Goal: Transaction & Acquisition: Purchase product/service

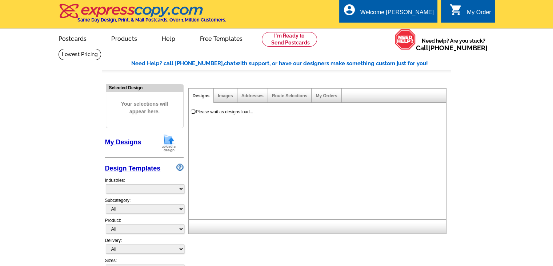
select select "785"
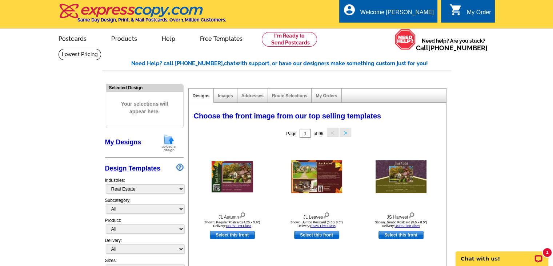
click at [124, 141] on link "My Designs" at bounding box center [123, 141] width 36 height 7
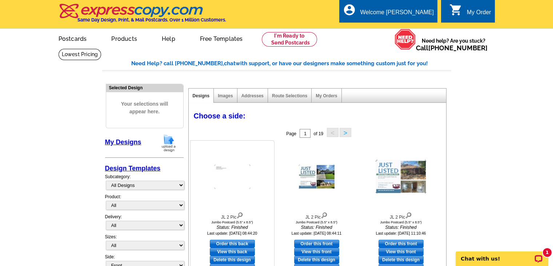
click at [223, 245] on link "Order this back" at bounding box center [232, 243] width 45 height 8
select select "2"
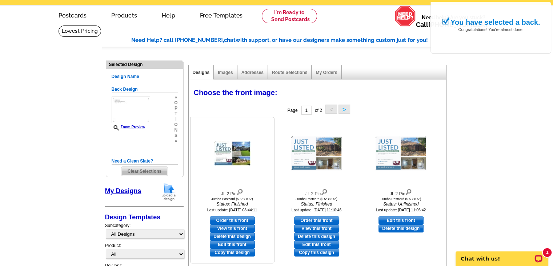
scroll to position [36, 0]
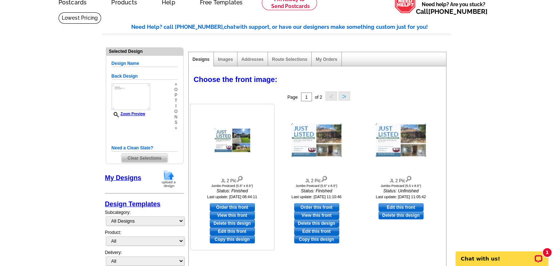
click at [230, 230] on link "Edit this front" at bounding box center [232, 231] width 45 height 8
select select "back"
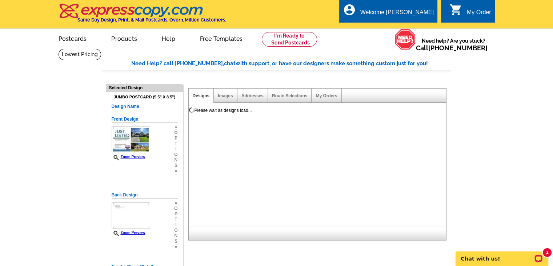
scroll to position [0, 0]
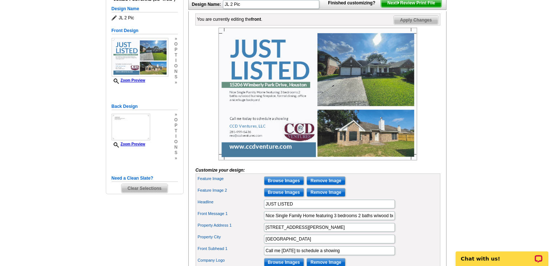
scroll to position [109, 0]
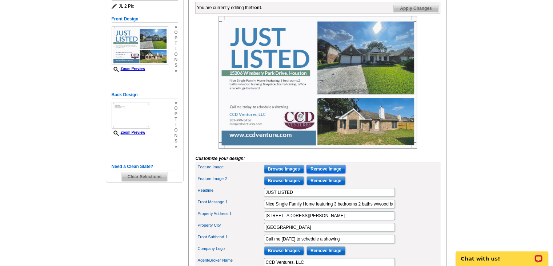
click at [312, 173] on input "Remove Image" at bounding box center [326, 168] width 39 height 9
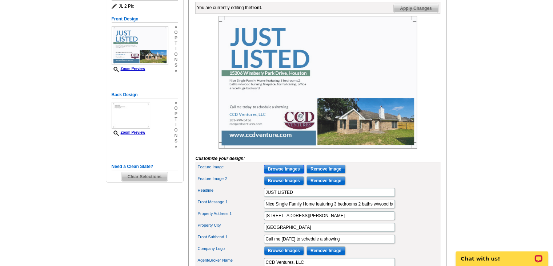
click at [288, 173] on input "Browse Images" at bounding box center [284, 168] width 40 height 9
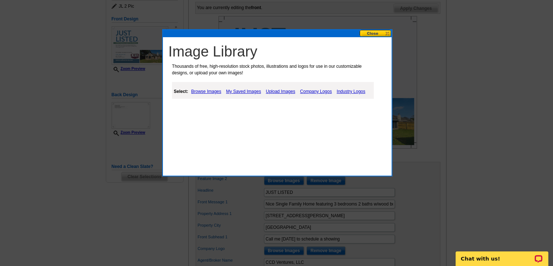
click at [289, 92] on link "Upload Images" at bounding box center [280, 91] width 33 height 9
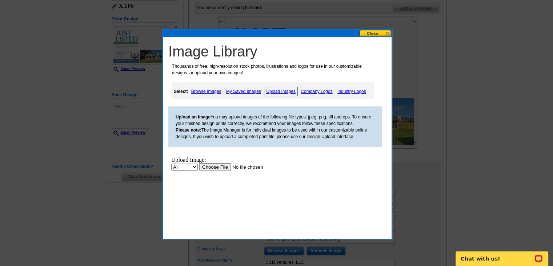
scroll to position [0, 0]
click at [210, 168] on input "file" at bounding box center [245, 167] width 92 height 8
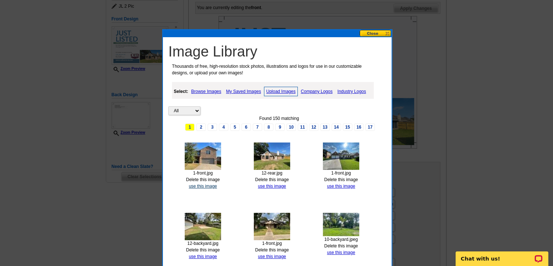
click at [204, 185] on link "use this image" at bounding box center [203, 185] width 28 height 5
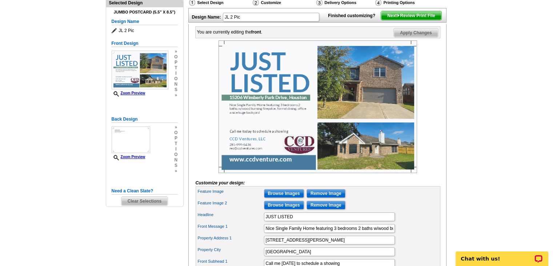
scroll to position [122, 0]
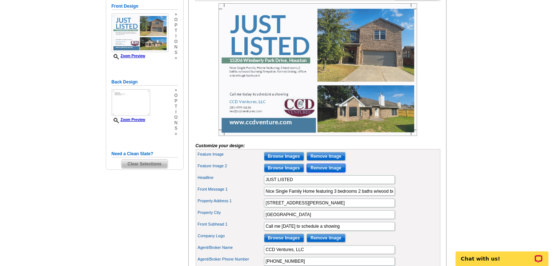
click at [325, 172] on input "Remove Image" at bounding box center [326, 167] width 39 height 9
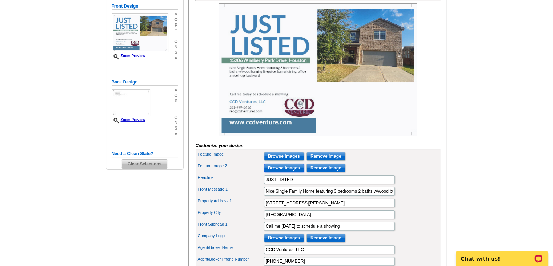
click at [291, 172] on input "Browse Images" at bounding box center [284, 167] width 40 height 9
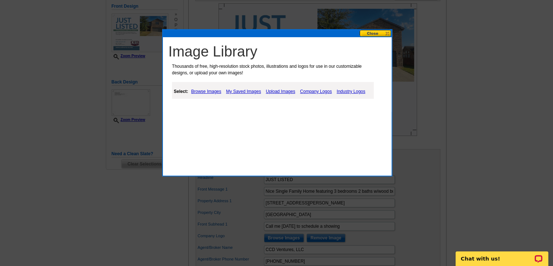
click at [283, 93] on link "Upload Images" at bounding box center [280, 91] width 33 height 9
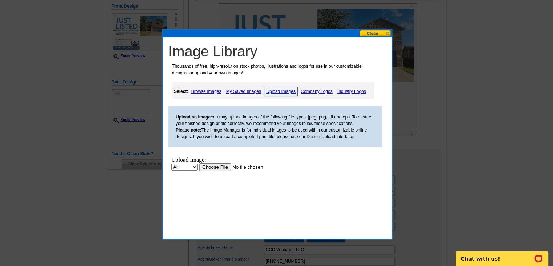
scroll to position [0, 0]
click at [226, 167] on input "file" at bounding box center [245, 167] width 92 height 8
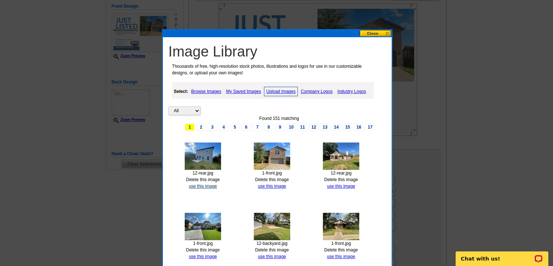
click at [200, 185] on link "use this image" at bounding box center [203, 185] width 28 height 5
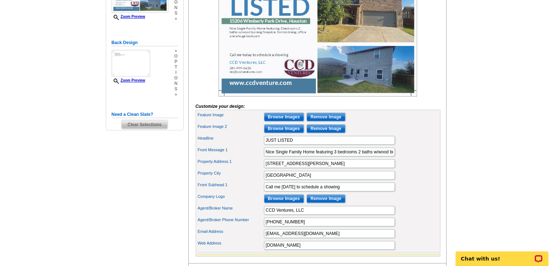
scroll to position [162, 0]
click at [276, 156] on input "Nice Single Family Home featuring 3 bedrooms 2 baths w/wood burning firepalce, …" at bounding box center [329, 151] width 131 height 9
click at [348, 156] on input "Nice 2 Story Single Family Home featuring 3 bedrooms 2 baths w/wood burning fir…" at bounding box center [329, 151] width 131 height 9
paste input "bedroom 2.5 baths featuring a breakfast room, game room with large backyard"
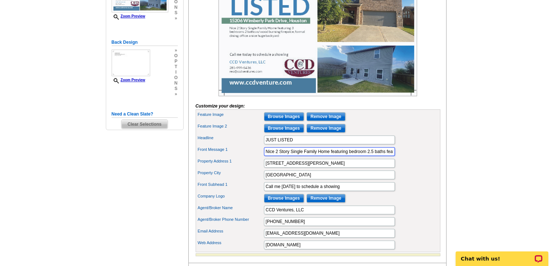
type input "Nice 2 Story Single Family Home featuring bedroom 2.5 baths featuring a breakfa…"
click at [344, 167] on input "15206 Wimberly Park Drive" at bounding box center [329, 163] width 131 height 9
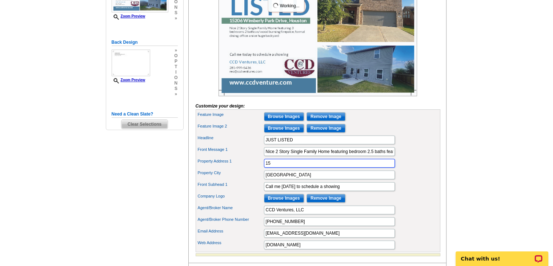
type input "1"
type input "11042 Hillside Creek Drive"
click at [283, 179] on input "Houston" at bounding box center [329, 174] width 131 height 9
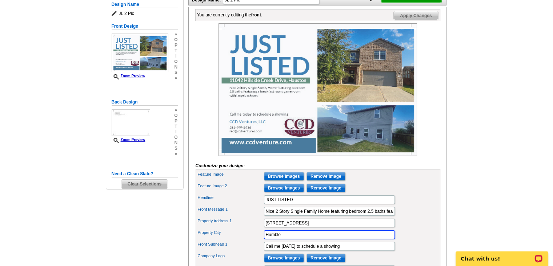
scroll to position [89, 0]
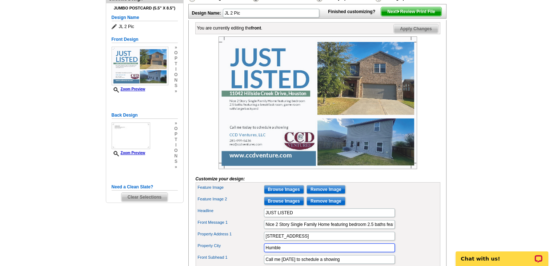
type input "Humble"
click at [424, 33] on span "Apply Changes" at bounding box center [416, 28] width 44 height 9
click at [412, 16] on span "Next Review Print File" at bounding box center [411, 11] width 60 height 9
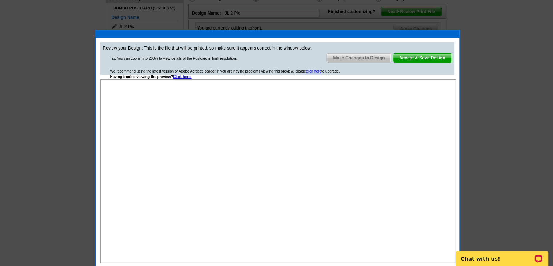
click at [354, 58] on span "Make Changes to Design" at bounding box center [359, 57] width 64 height 9
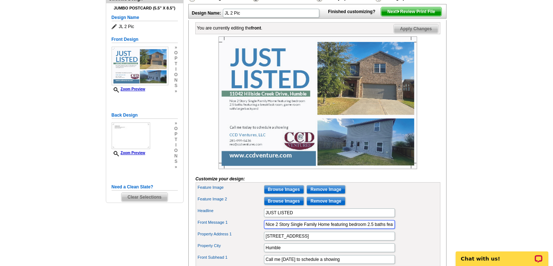
click at [349, 228] on input "Nice 2 Story Single Family Home featuring bedroom 2.5 baths featuring a breakfa…" at bounding box center [329, 224] width 131 height 9
click at [422, 33] on span "Apply Changes" at bounding box center [416, 28] width 44 height 9
click at [424, 33] on span "Apply Changes" at bounding box center [416, 28] width 44 height 9
click at [415, 16] on span "Next Review Print File" at bounding box center [411, 11] width 60 height 9
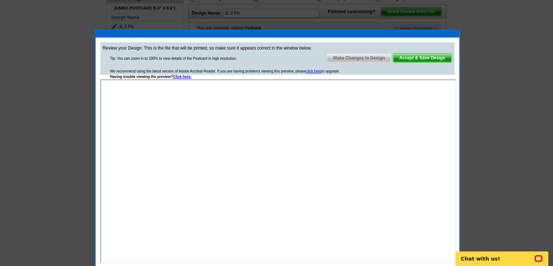
click at [368, 59] on span "Make Changes to Design" at bounding box center [359, 57] width 64 height 9
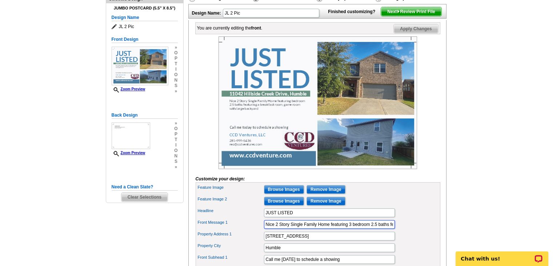
click at [369, 228] on input "Nice 2 Story Single Family Home featuring 3 bedroom 2.5 baths featuring a break…" at bounding box center [329, 224] width 131 height 9
type input "Nice 2 Story Single Family Home featuring 3 bedrooms 2.5 baths featuring a brea…"
click at [416, 33] on span "Apply Changes" at bounding box center [416, 28] width 44 height 9
click at [413, 16] on span "Next Review Print File" at bounding box center [411, 11] width 60 height 9
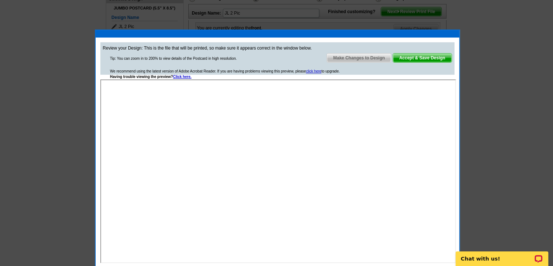
click at [414, 55] on span "Accept & Save Design" at bounding box center [422, 57] width 59 height 9
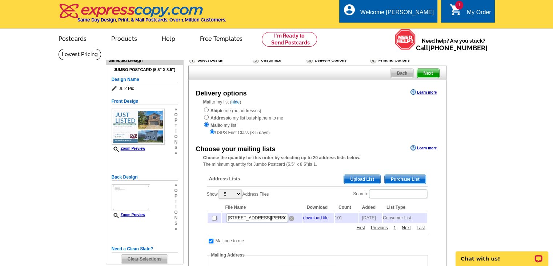
click at [291, 219] on img at bounding box center [291, 217] width 5 height 5
click at [402, 182] on span "Purchase List" at bounding box center [405, 179] width 41 height 9
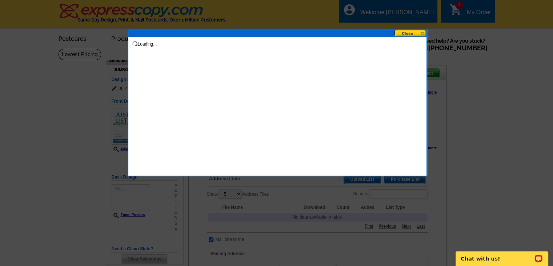
click at [411, 35] on button at bounding box center [411, 33] width 32 height 7
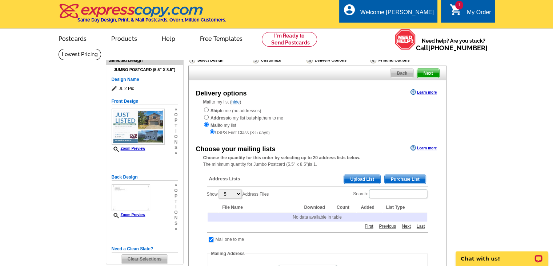
click at [397, 178] on span "Purchase List" at bounding box center [405, 179] width 41 height 9
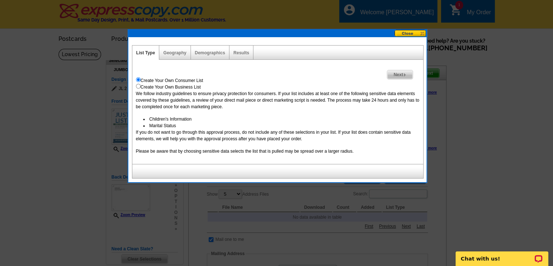
click at [397, 74] on span "Next" at bounding box center [399, 74] width 25 height 9
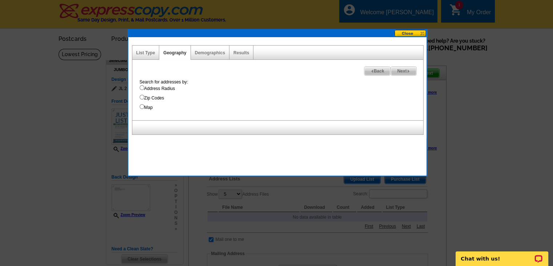
click at [140, 96] on input "Zip Codes" at bounding box center [142, 97] width 5 height 5
radio input "true"
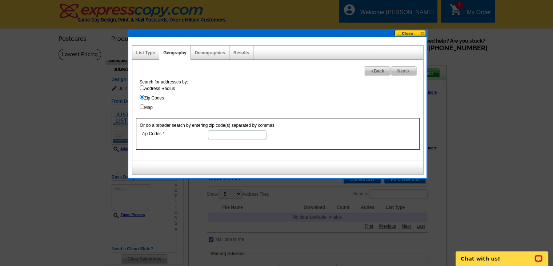
click at [236, 136] on input "Zip Codes" at bounding box center [237, 134] width 58 height 9
type input "77396,77060,77073"
click at [400, 70] on span "Next" at bounding box center [403, 71] width 25 height 9
select select
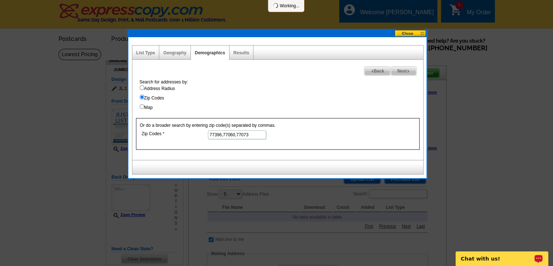
select select
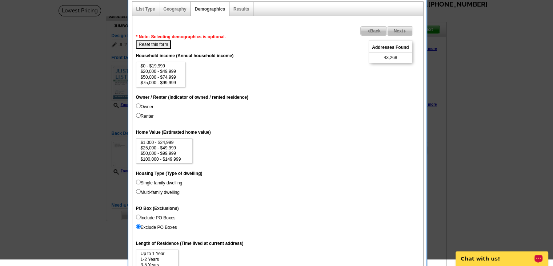
scroll to position [36, 0]
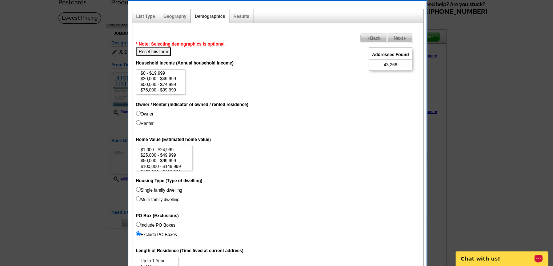
click at [400, 38] on span "Next" at bounding box center [399, 38] width 25 height 9
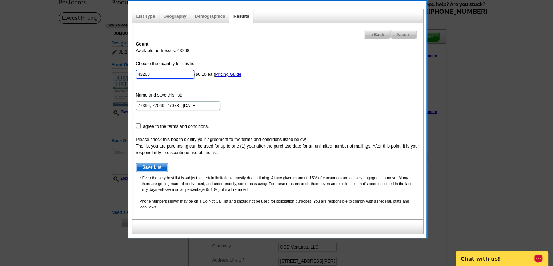
click at [152, 75] on input "43268" at bounding box center [165, 74] width 58 height 9
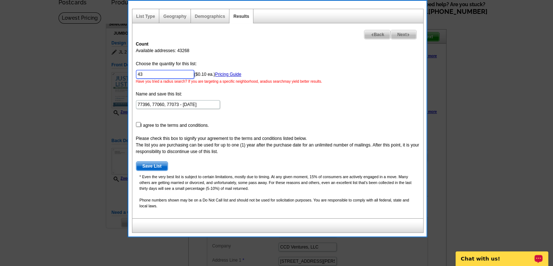
type input "4"
type input "101"
click at [138, 122] on input "checkbox" at bounding box center [138, 124] width 5 height 5
checkbox input "true"
click at [155, 166] on span "Save List" at bounding box center [152, 166] width 32 height 9
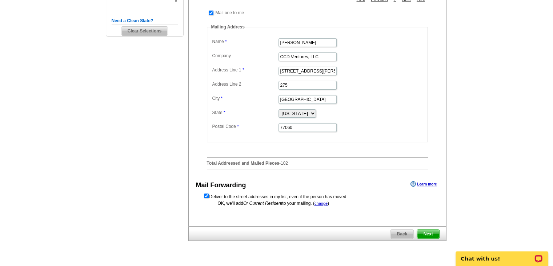
scroll to position [230, 0]
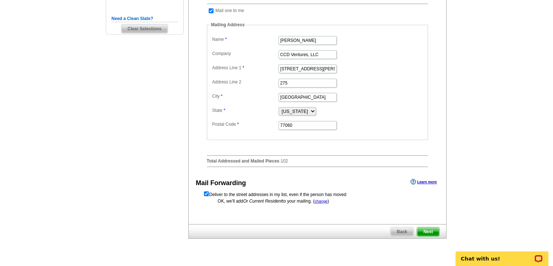
click at [433, 234] on span "Next" at bounding box center [428, 231] width 22 height 9
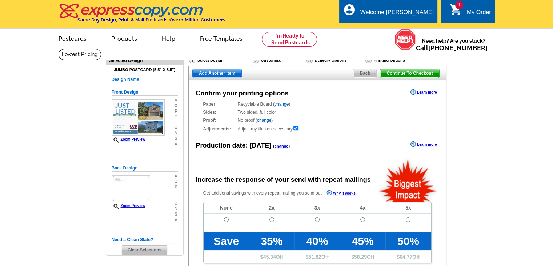
radio input "false"
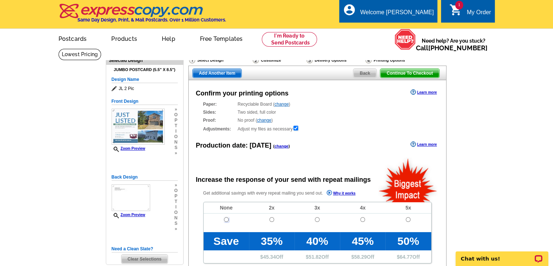
click at [226, 219] on input "radio" at bounding box center [226, 219] width 5 height 5
radio input "true"
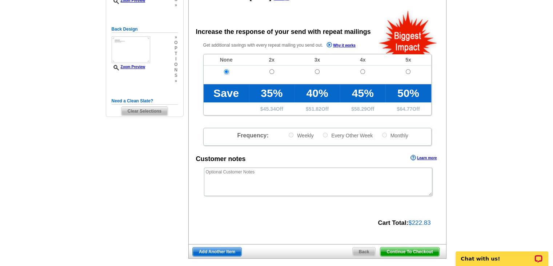
scroll to position [154, 0]
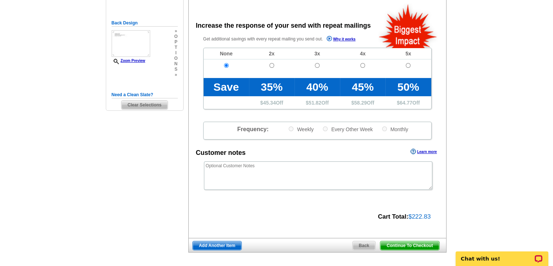
click at [393, 243] on span "Continue To Checkout" at bounding box center [410, 245] width 59 height 9
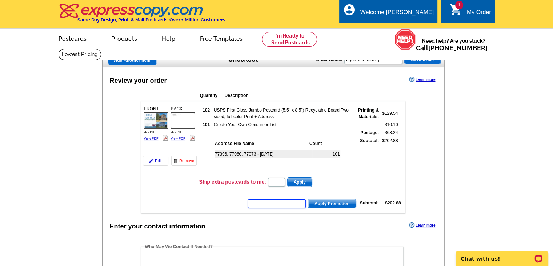
click at [265, 199] on input "text" at bounding box center [277, 203] width 58 height 9
paste input "PMUSA50"
type input "PMUSA50"
click at [326, 203] on span "Apply Promotion" at bounding box center [333, 203] width 48 height 9
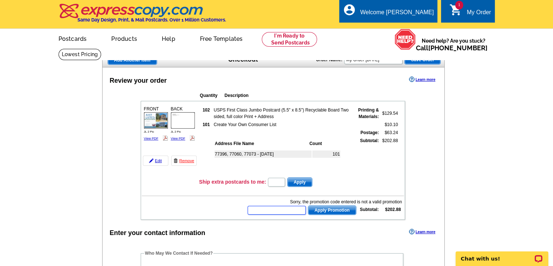
click at [271, 206] on input "text" at bounding box center [277, 210] width 58 height 9
paste input "PMUSA50"
type input "PMUSA"
click at [326, 208] on span "Apply Promotion" at bounding box center [333, 210] width 48 height 9
click at [278, 206] on input "text" at bounding box center [277, 210] width 58 height 9
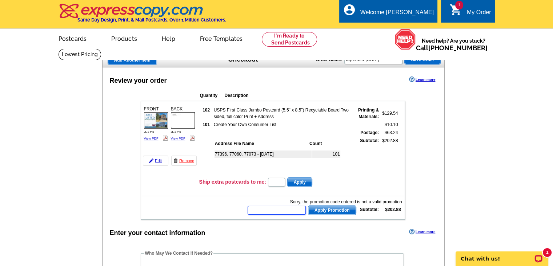
paste input "PMUSA*****"
type input "PMUSA*****"
click at [329, 208] on span "Apply Promotion" at bounding box center [333, 210] width 48 height 9
click at [285, 211] on input "text" at bounding box center [277, 210] width 58 height 9
paste input "PMUSA*****"
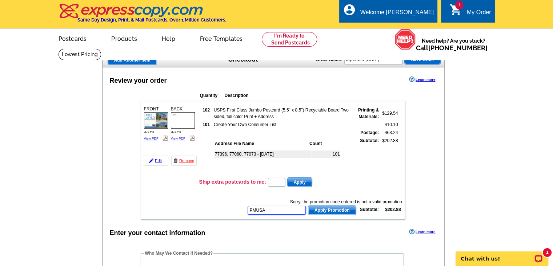
type input "PMUSA"
click at [334, 210] on span "Apply Promotion" at bounding box center [333, 210] width 48 height 9
drag, startPoint x: 504, startPoint y: 257, endPoint x: 505, endPoint y: 262, distance: 4.5
click at [505, 262] on div "1 Chat with us!" at bounding box center [502, 258] width 93 height 15
click at [259, 206] on input "text" at bounding box center [277, 210] width 58 height 9
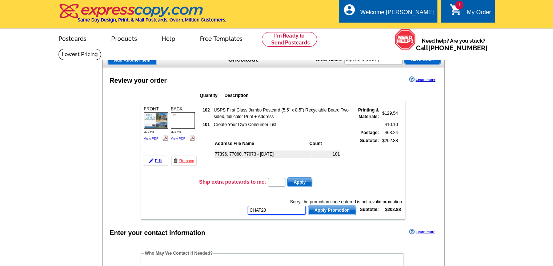
type input "CHAT20"
click at [337, 210] on span "Apply Promotion" at bounding box center [333, 210] width 48 height 9
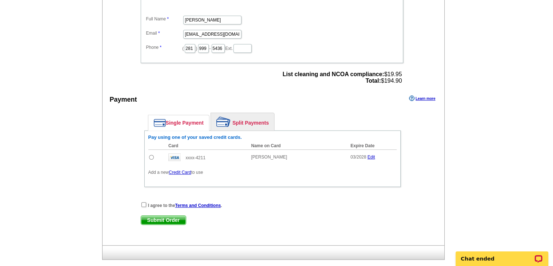
scroll to position [291, 0]
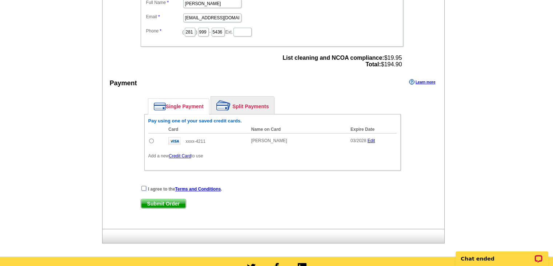
click at [142, 186] on input "checkbox" at bounding box center [144, 188] width 5 height 5
checkbox input "true"
click at [162, 199] on span "Submit Order" at bounding box center [163, 203] width 45 height 9
click at [151, 138] on input "radio" at bounding box center [151, 140] width 5 height 5
radio input "true"
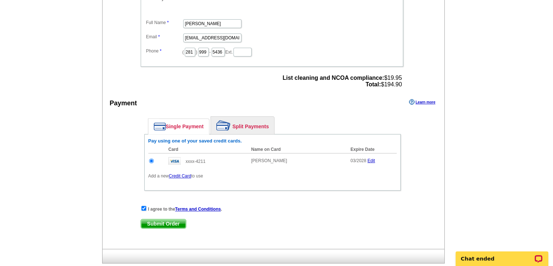
scroll to position [255, 0]
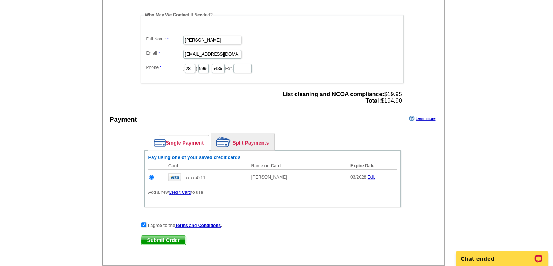
click at [166, 238] on span "Submit Order" at bounding box center [163, 239] width 45 height 9
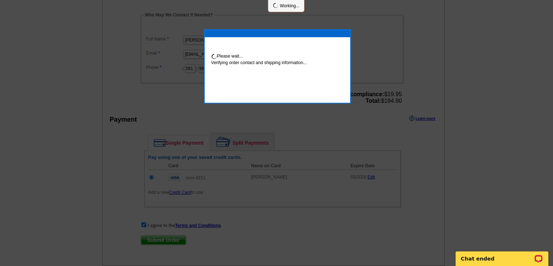
scroll to position [252, 0]
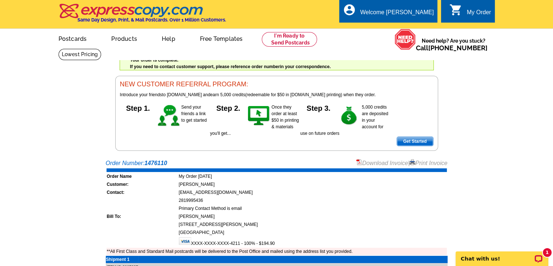
click at [430, 161] on link "Print Invoice" at bounding box center [429, 163] width 38 height 6
